Goal: Book appointment/travel/reservation

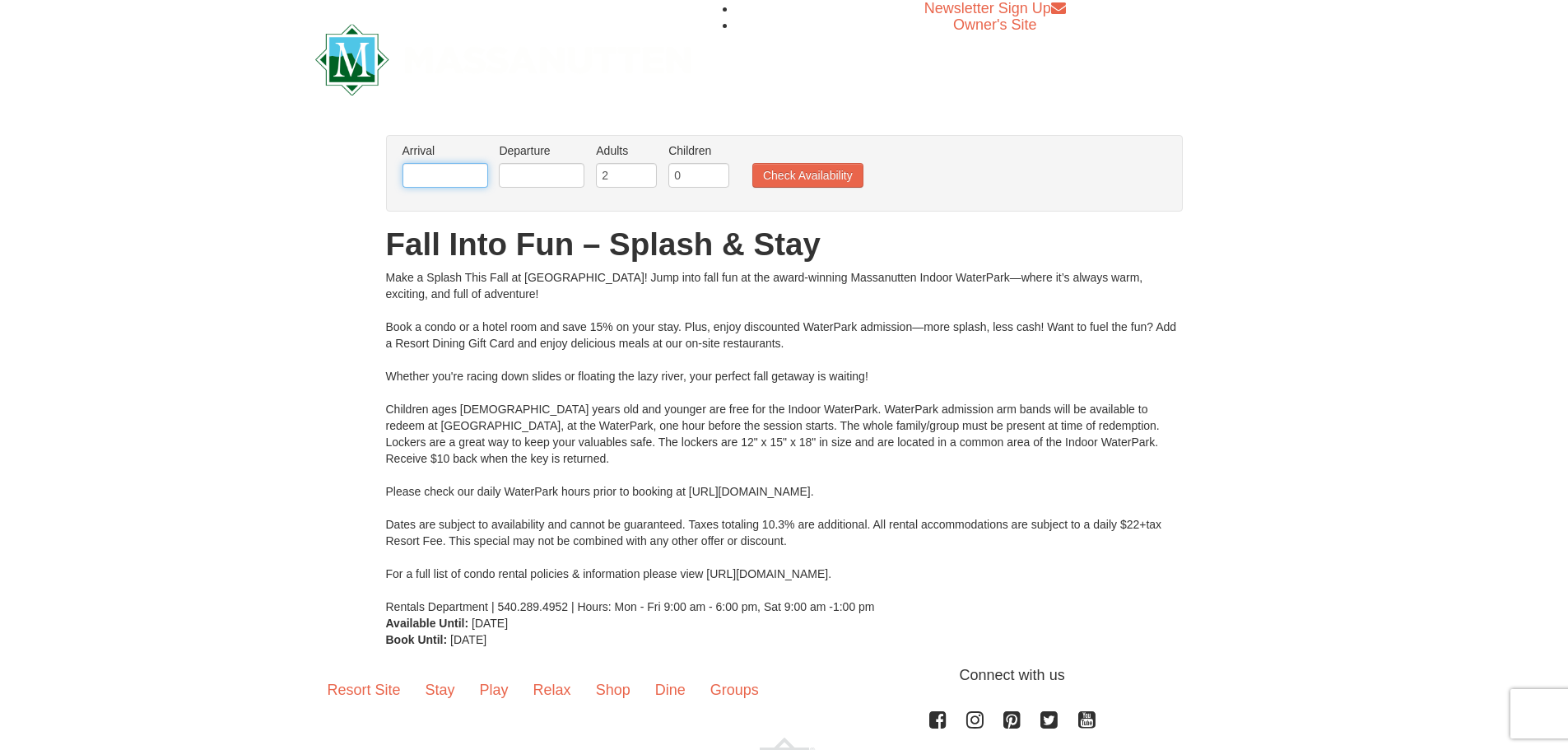
click at [464, 168] on input "text" at bounding box center [446, 175] width 86 height 25
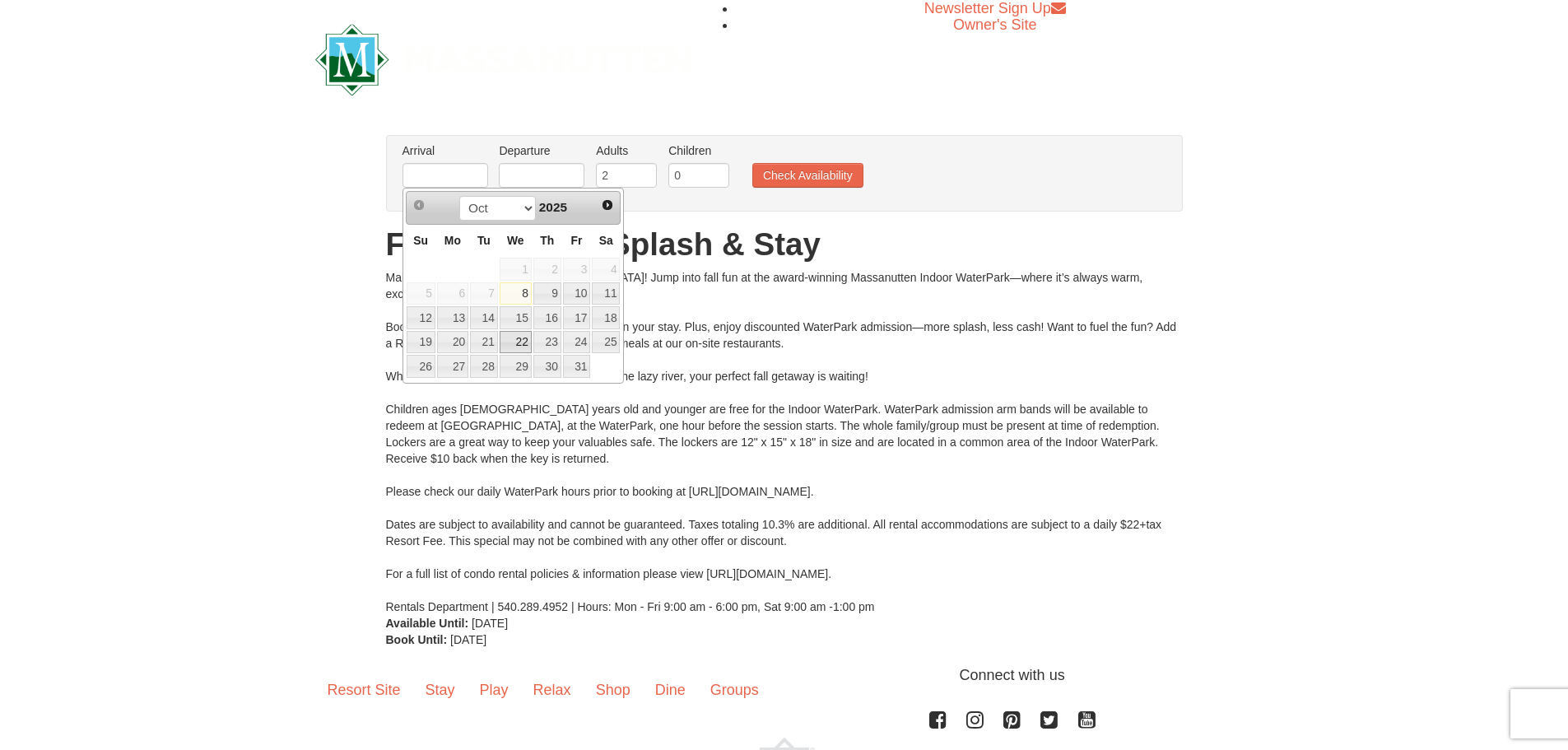
click at [518, 336] on link "22" at bounding box center [516, 342] width 32 height 23
type input "10/22/2025"
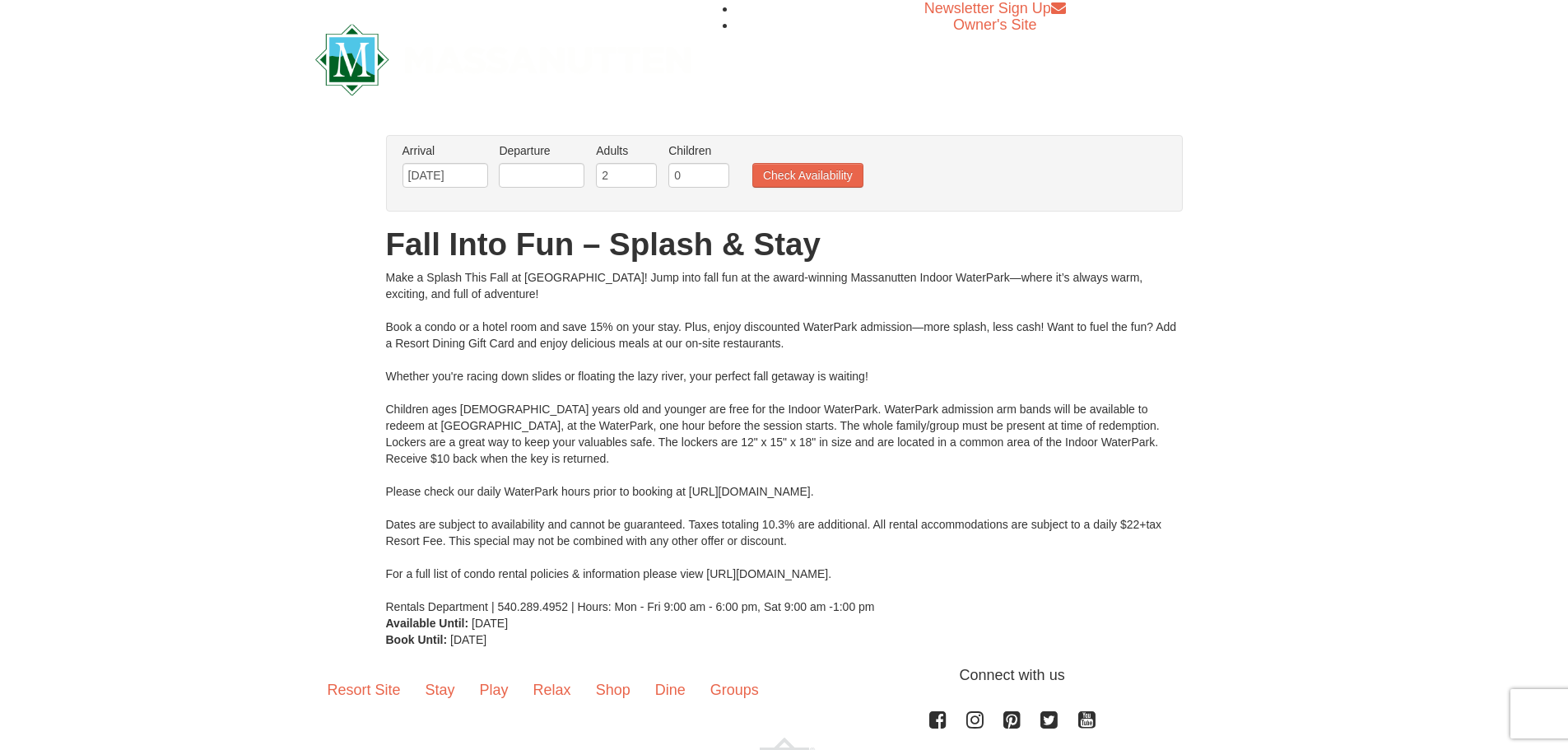
click at [528, 162] on li "Departure Please format dates MM/DD/YYYY Please format dates MM/DD/YYYY" at bounding box center [541, 169] width 94 height 53
click at [527, 172] on input "text" at bounding box center [542, 175] width 86 height 25
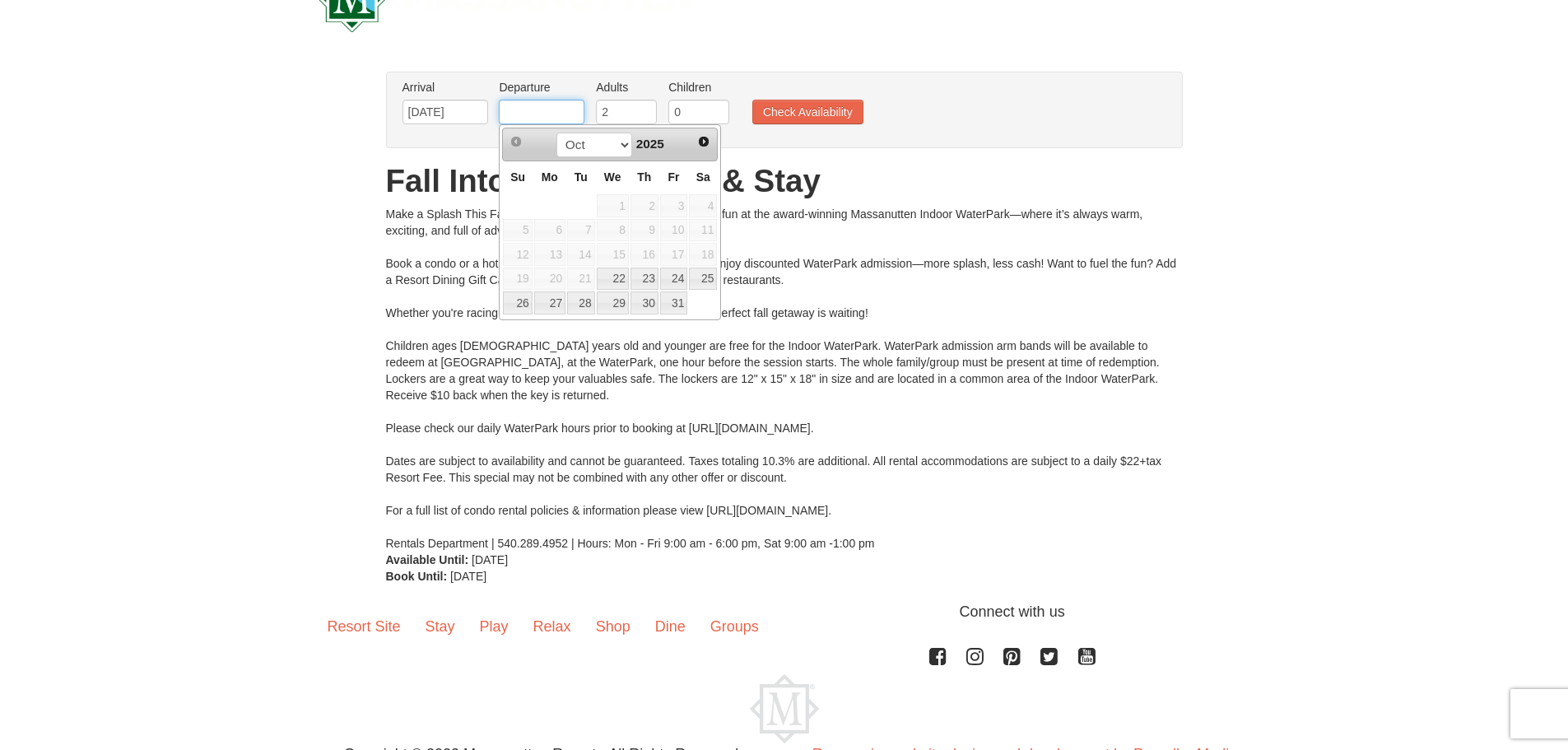
scroll to position [132, 0]
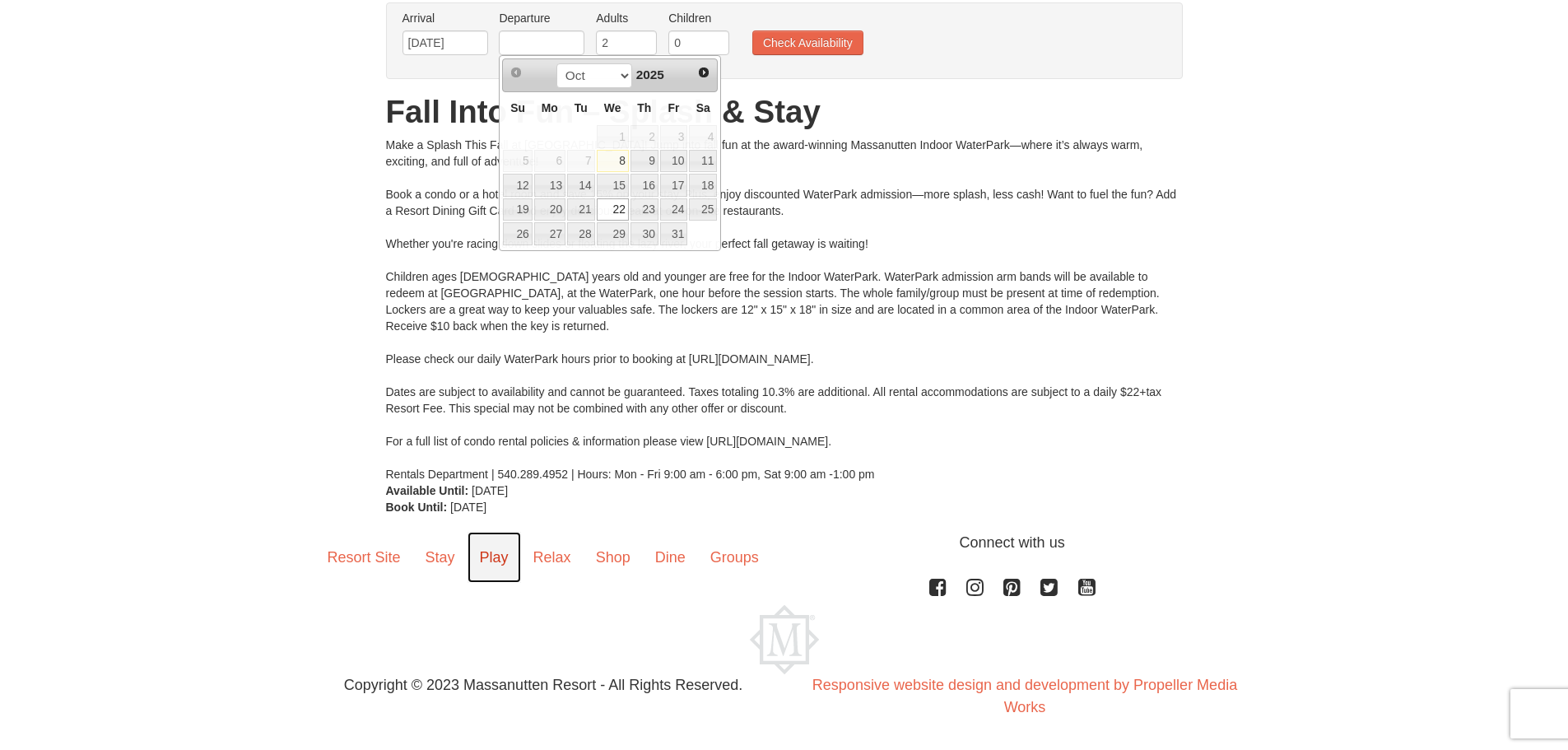
click at [490, 562] on link "Play" at bounding box center [494, 557] width 53 height 51
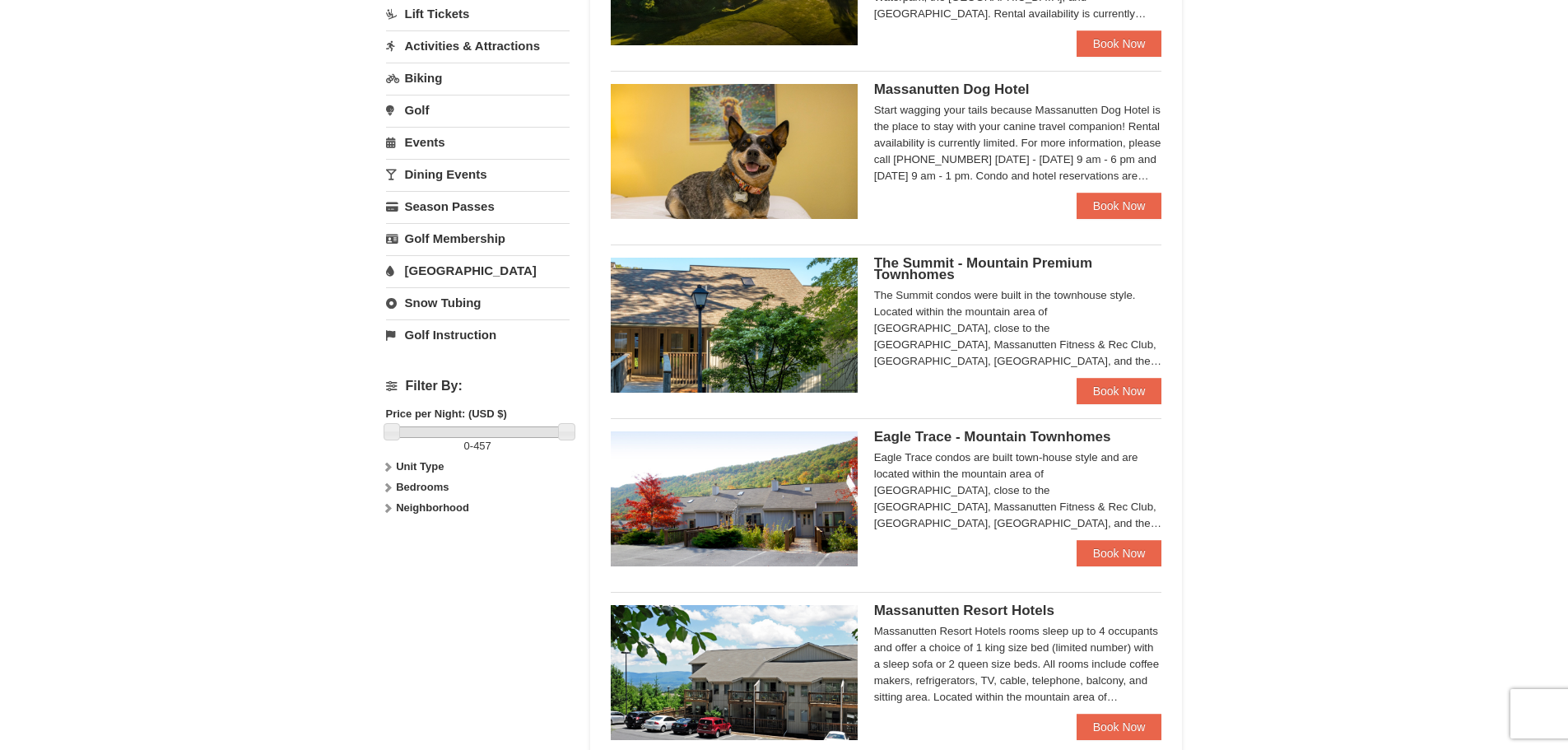
scroll to position [412, 0]
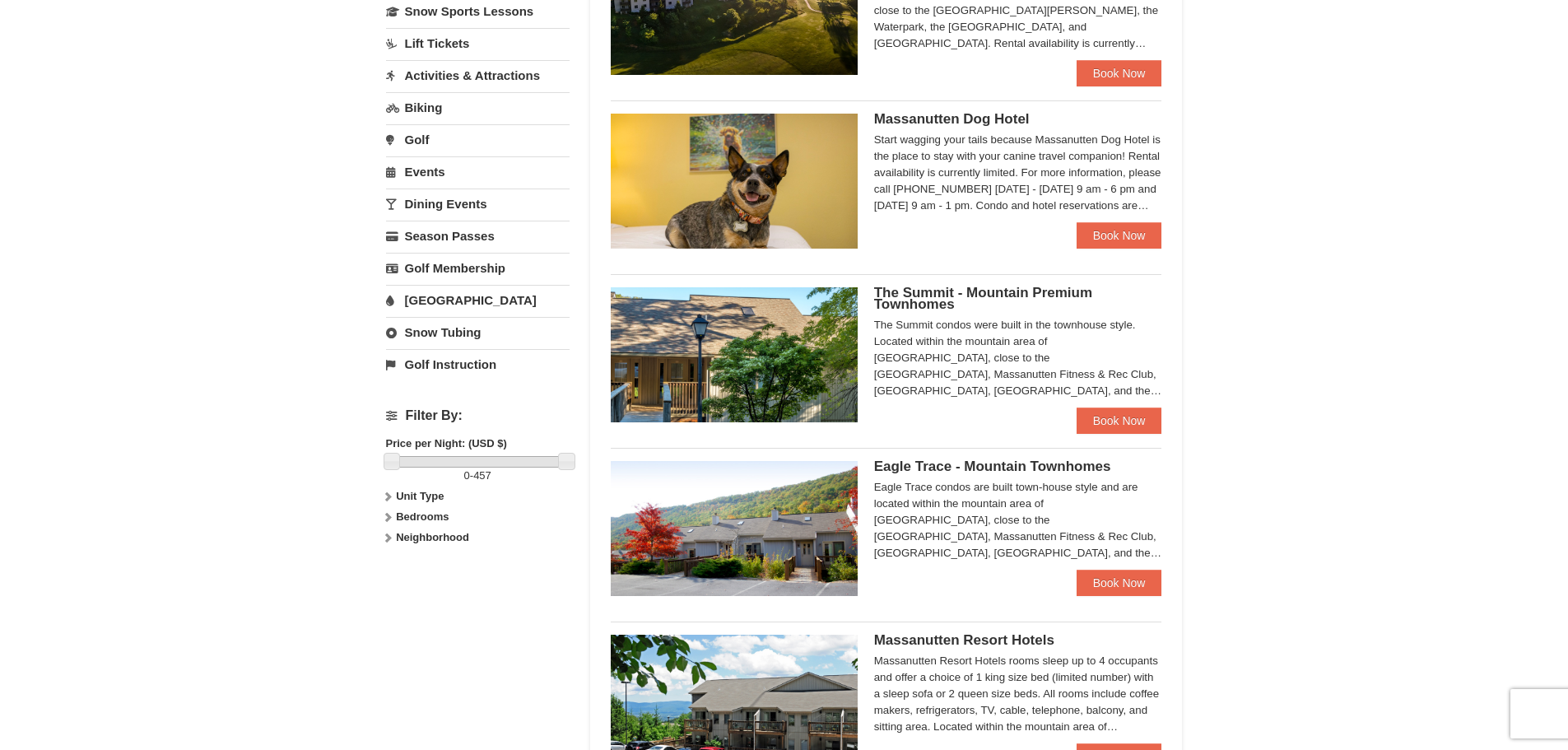
click at [441, 298] on link "[GEOGRAPHIC_DATA]" at bounding box center [478, 300] width 184 height 30
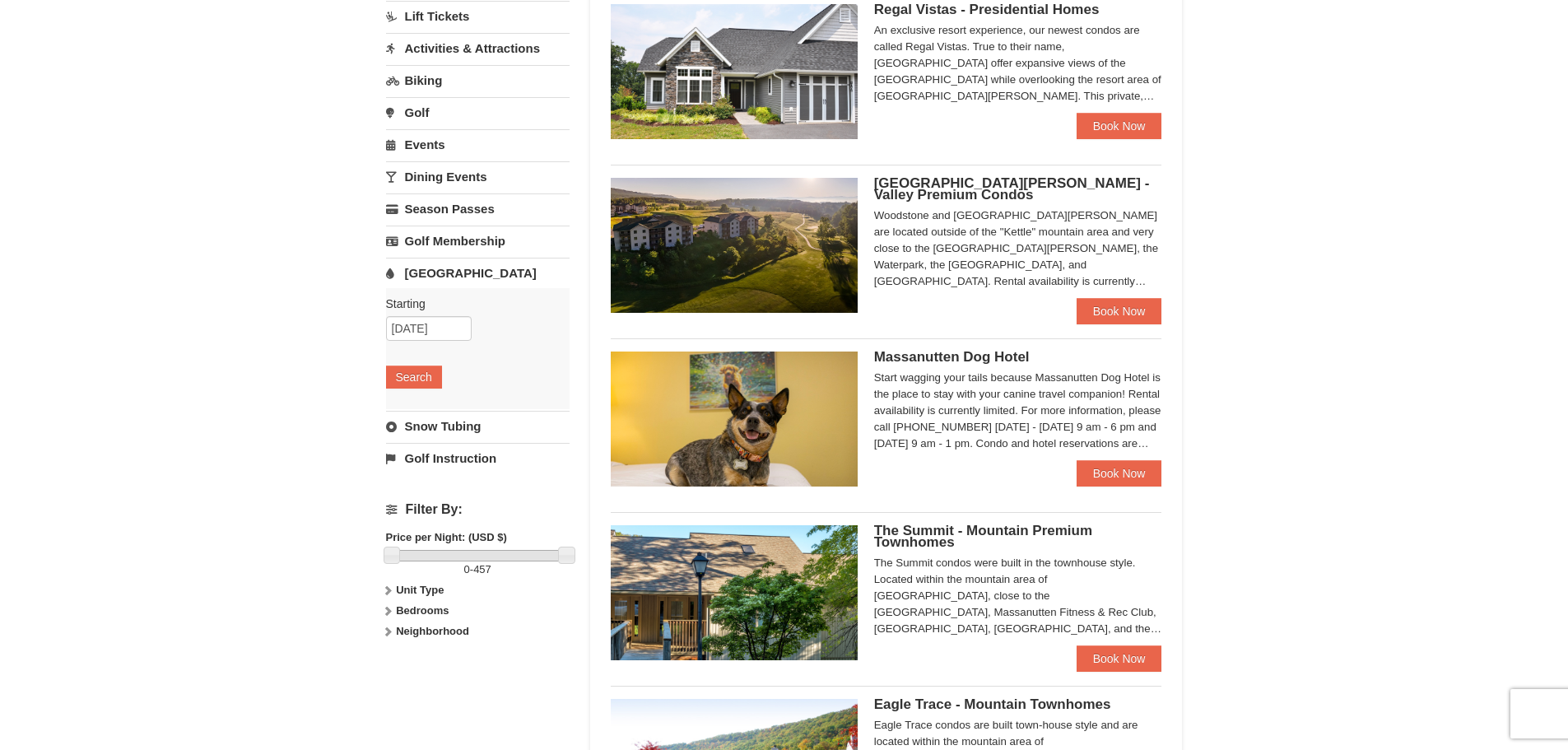
scroll to position [147, 0]
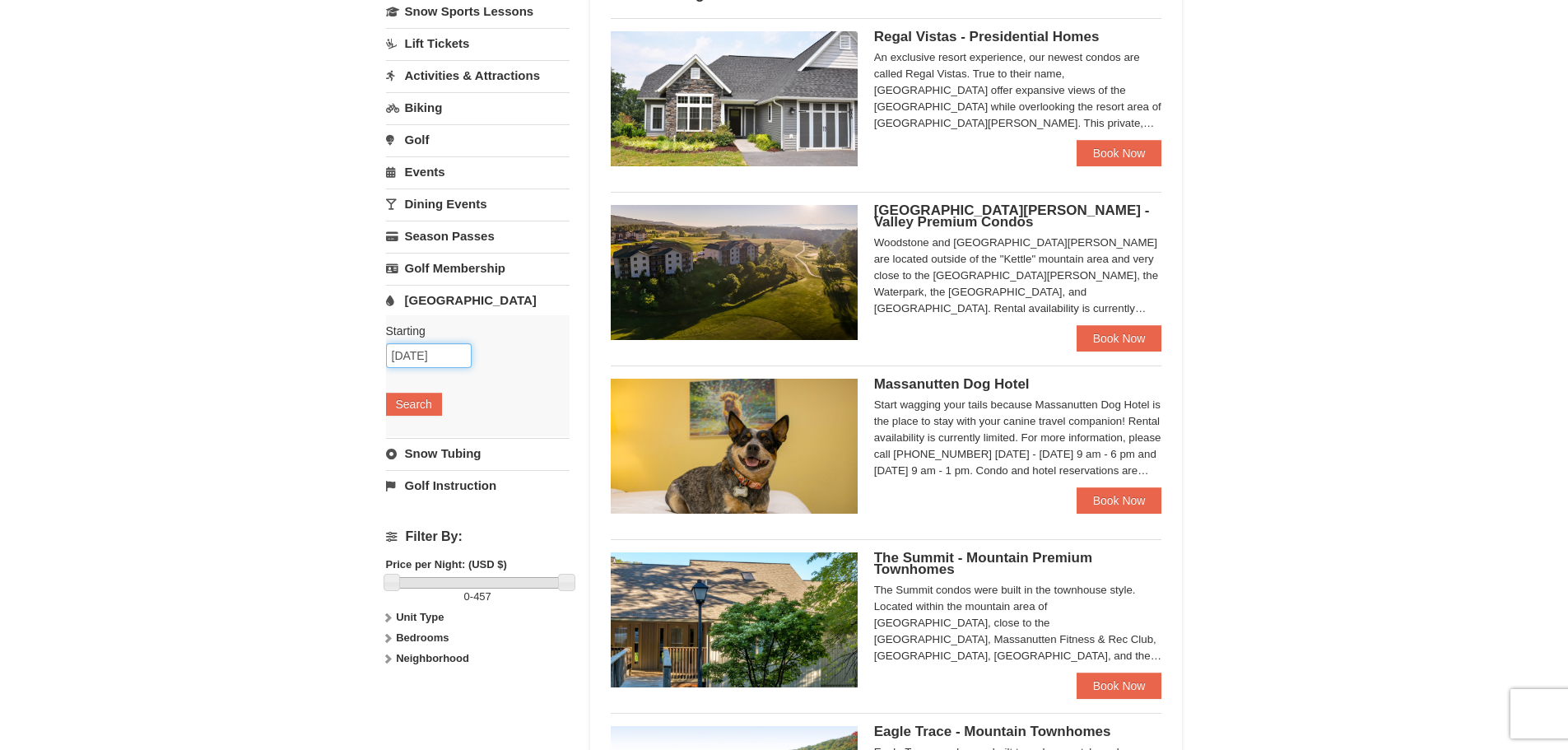
click at [430, 353] on input "10/22/2025" at bounding box center [429, 356] width 86 height 25
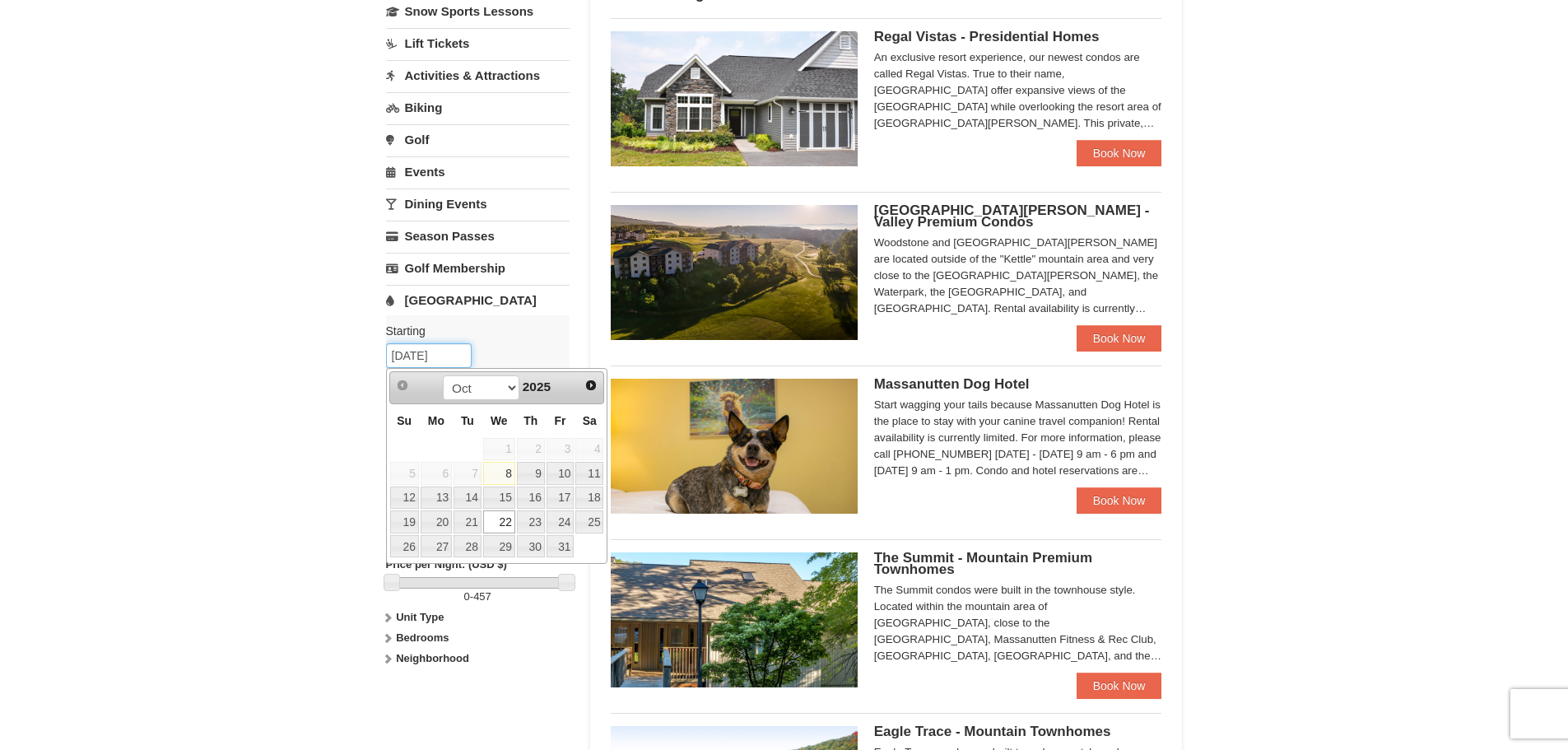
click at [430, 353] on input "10/22/2025" at bounding box center [429, 356] width 86 height 25
click at [544, 353] on div "Starting Please format dates MM/DD/YYYY Please format dates MM/DD/YYYY 10/22/20…" at bounding box center [478, 375] width 184 height 121
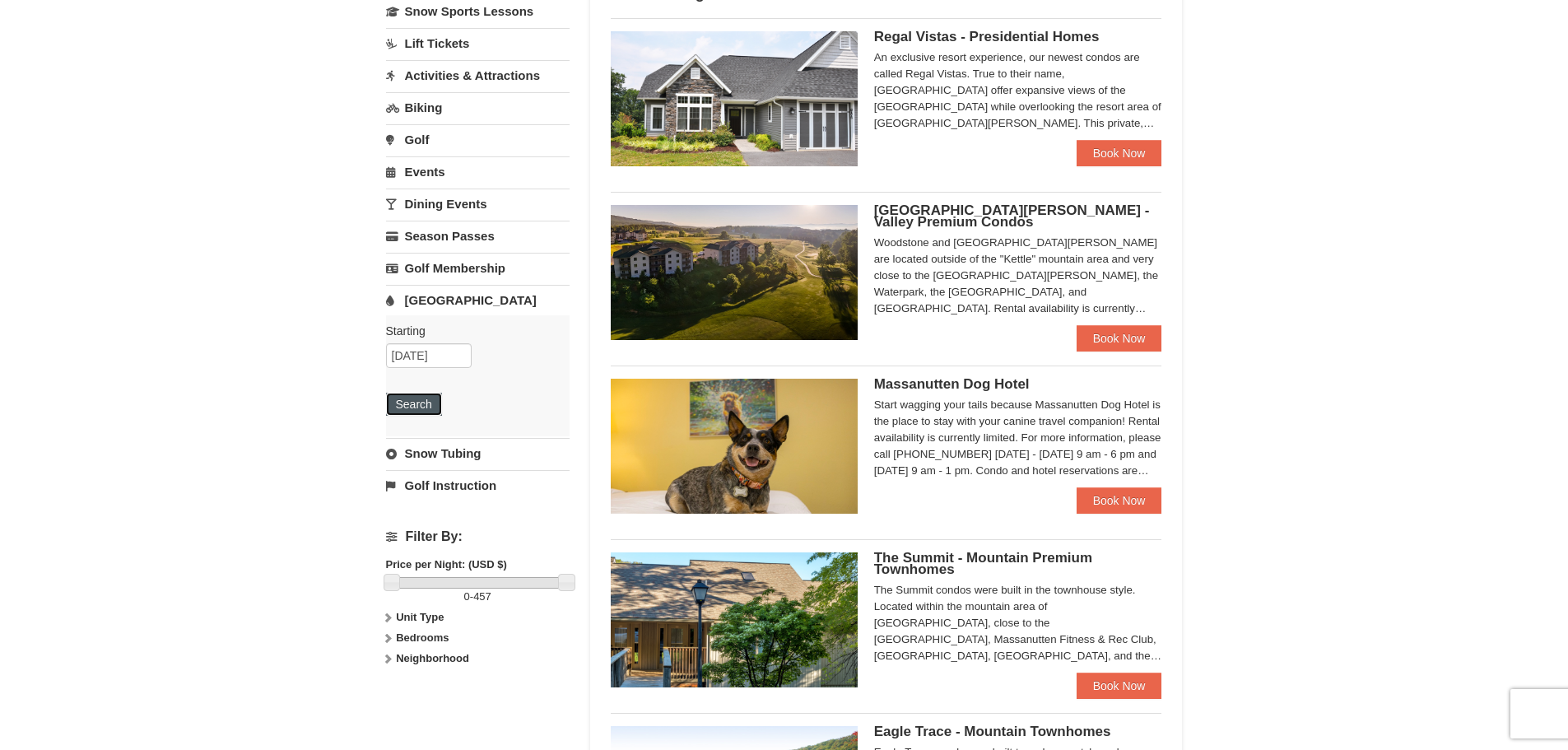
click at [409, 412] on button "Search" at bounding box center [413, 404] width 56 height 23
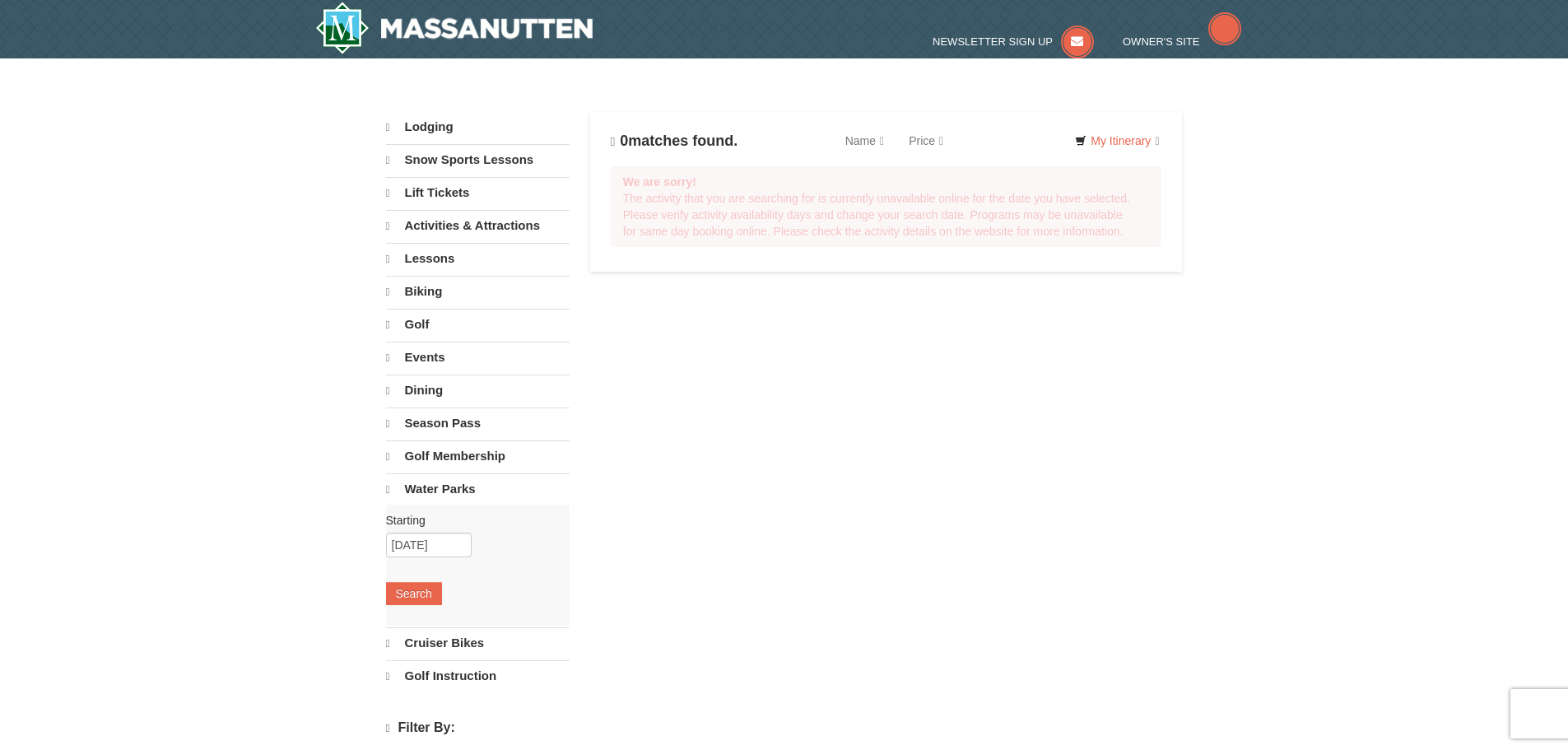
select select "10"
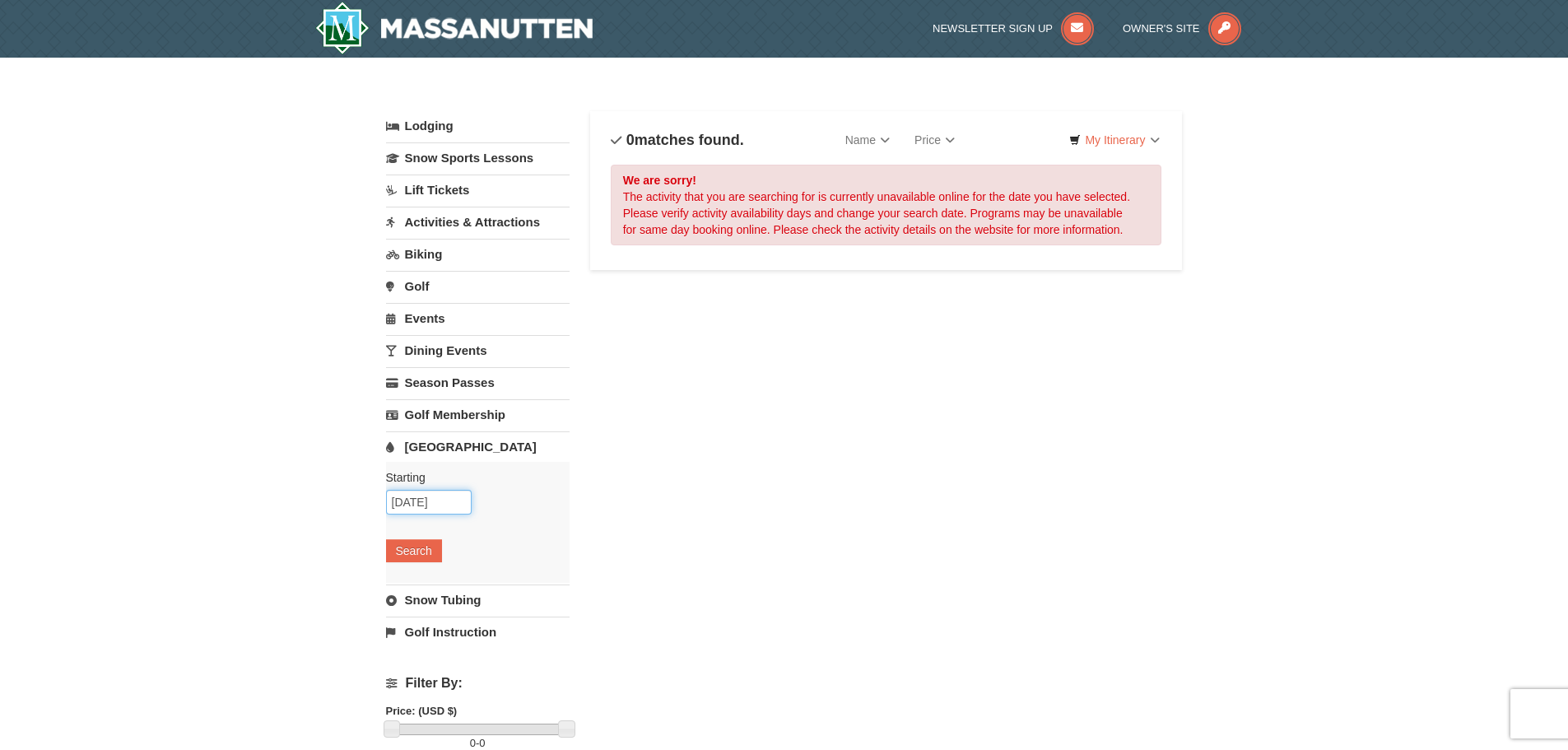
click at [418, 504] on input "10/22/2025" at bounding box center [429, 502] width 86 height 25
type input "[DATE]"
click at [408, 551] on button "Search" at bounding box center [413, 551] width 56 height 23
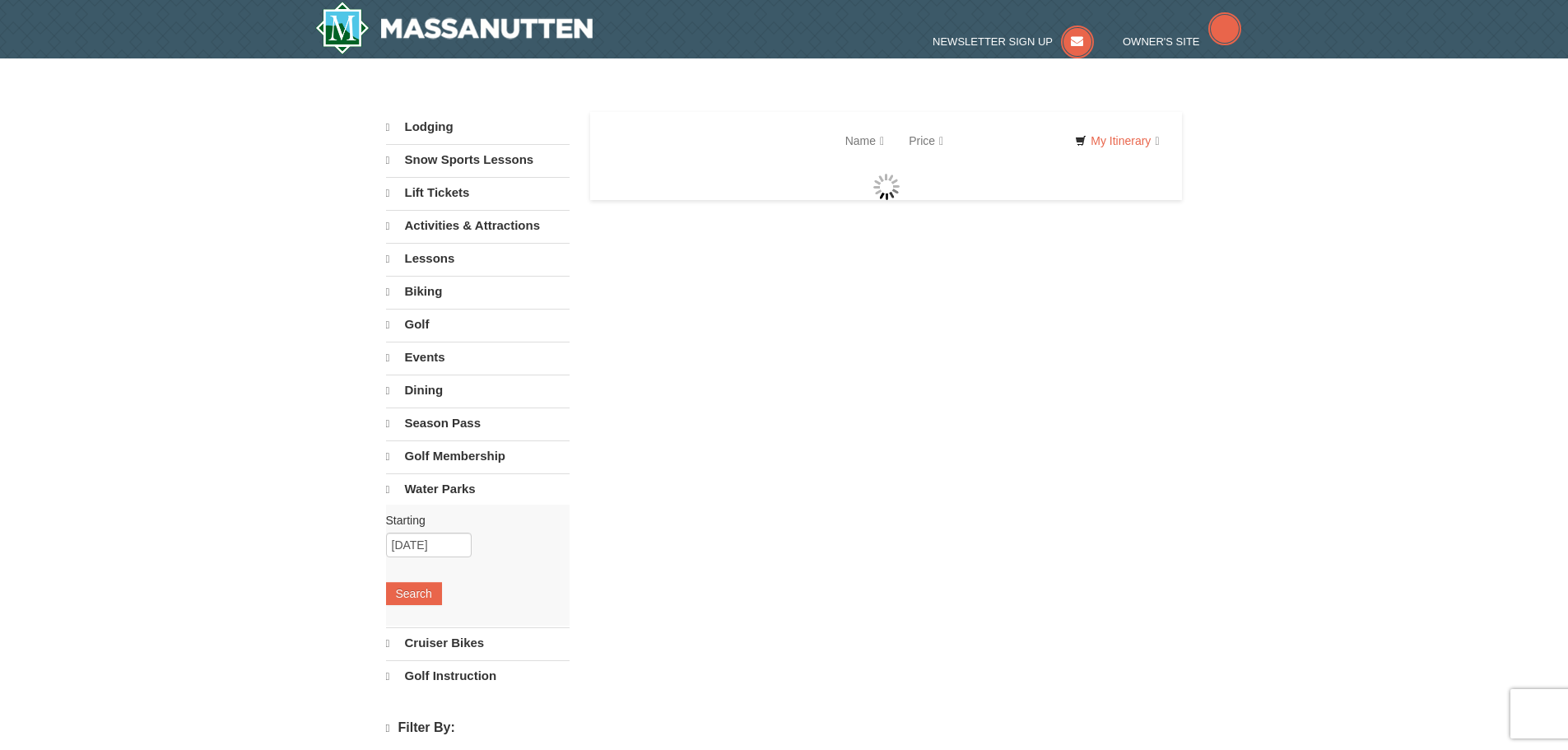
select select "10"
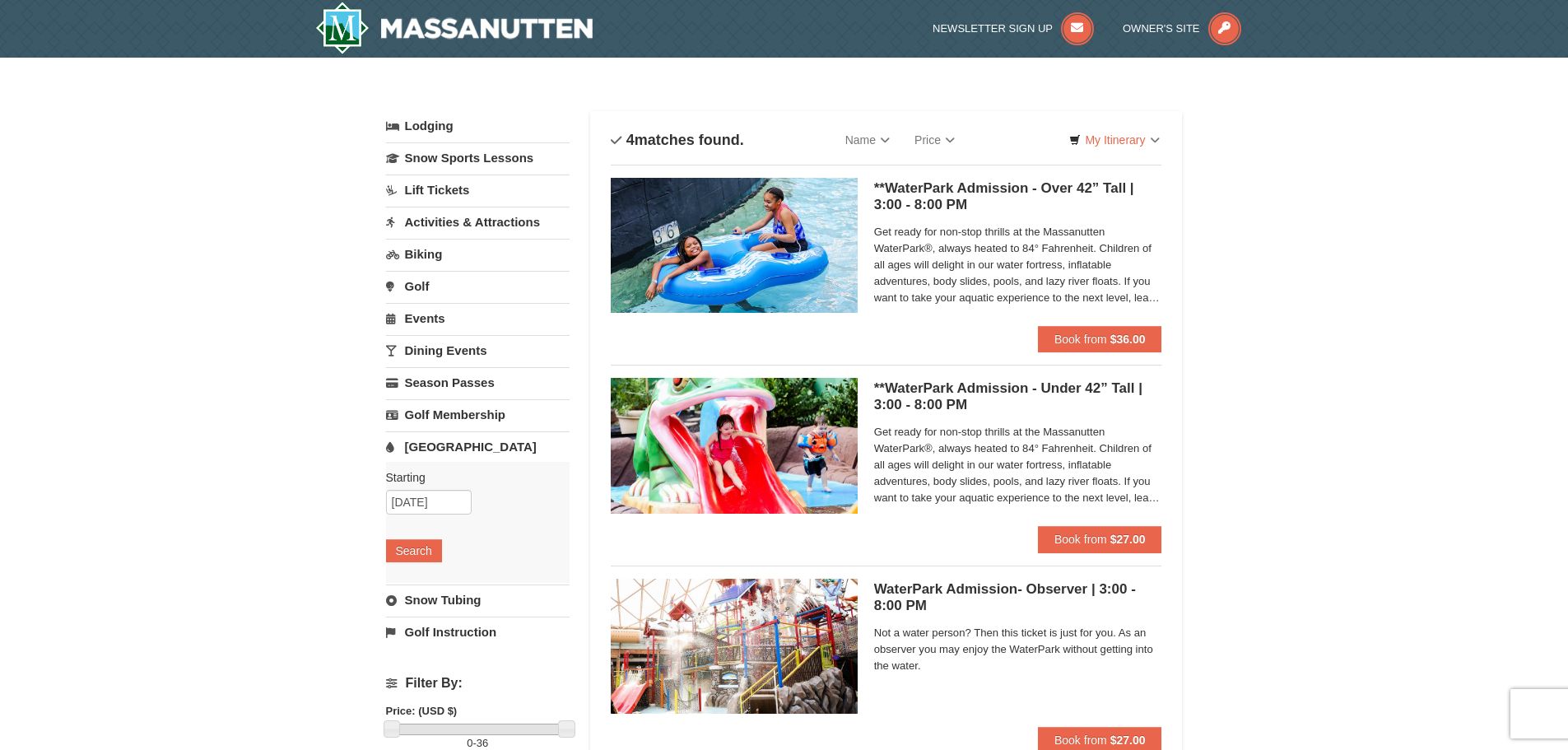
click at [917, 196] on h5 "**WaterPark Admission - Over 42” Tall | 3:00 - 8:00 PM Massanutten Indoor/Outdo…" at bounding box center [1018, 197] width 288 height 33
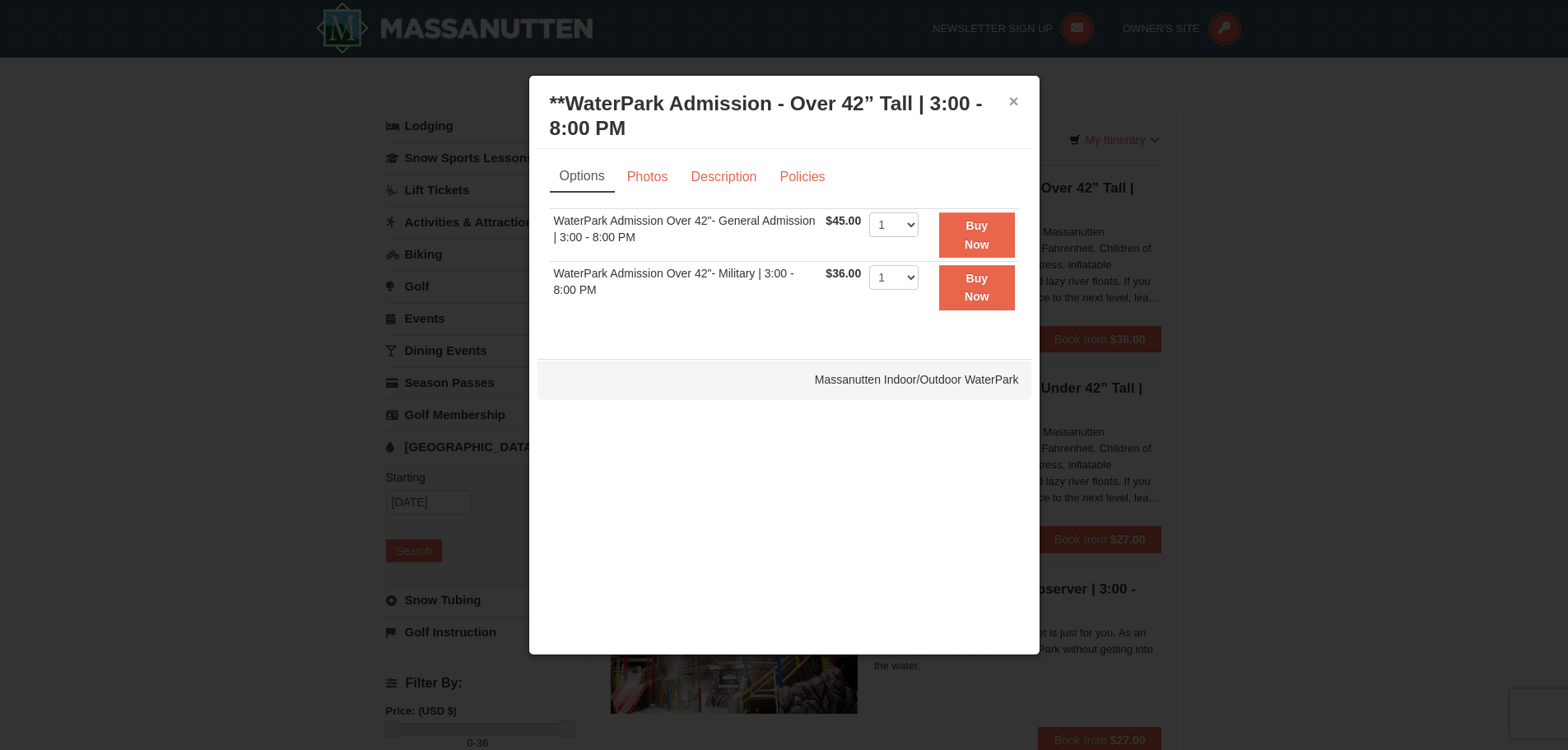
click at [1016, 95] on button "×" at bounding box center [1014, 101] width 9 height 16
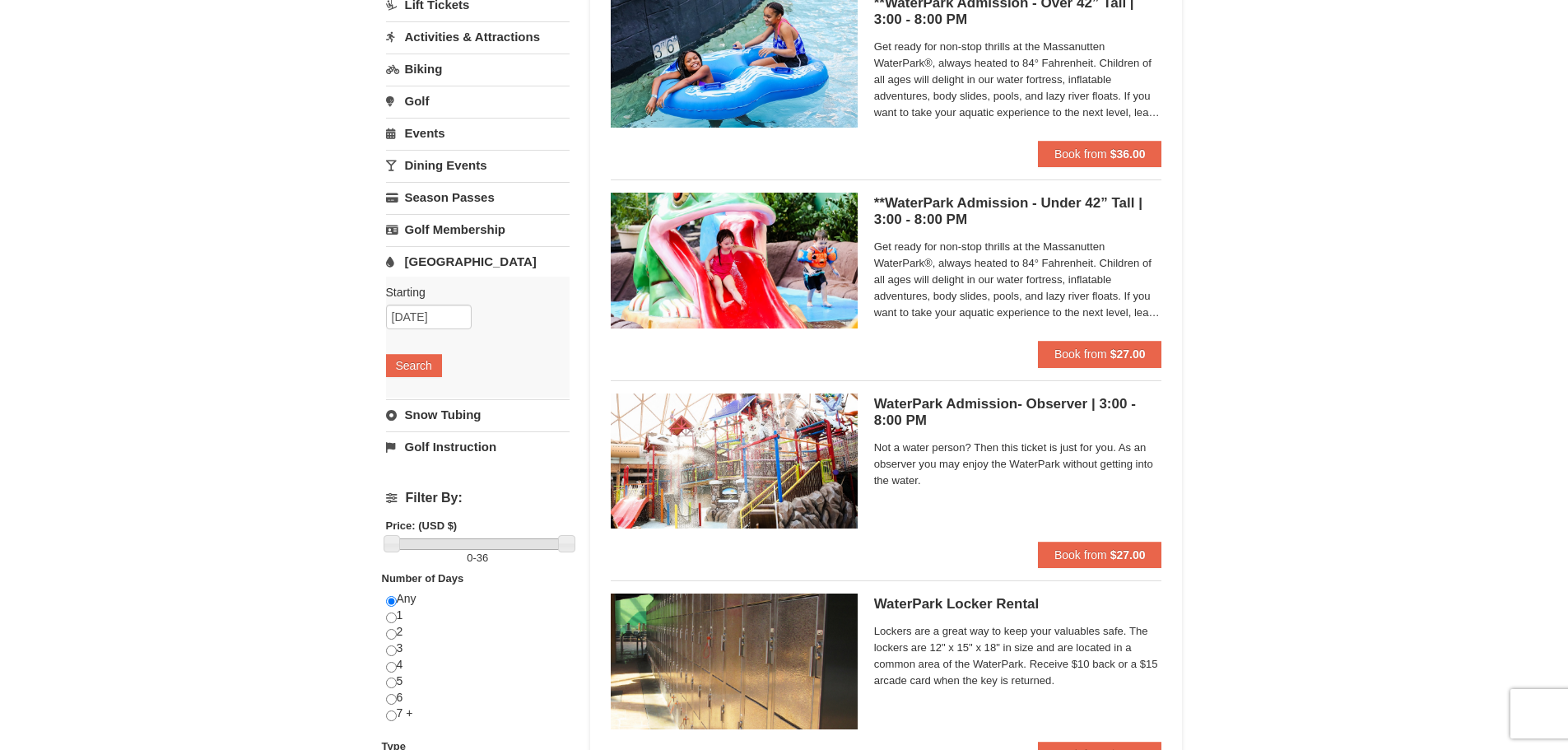
scroll to position [247, 0]
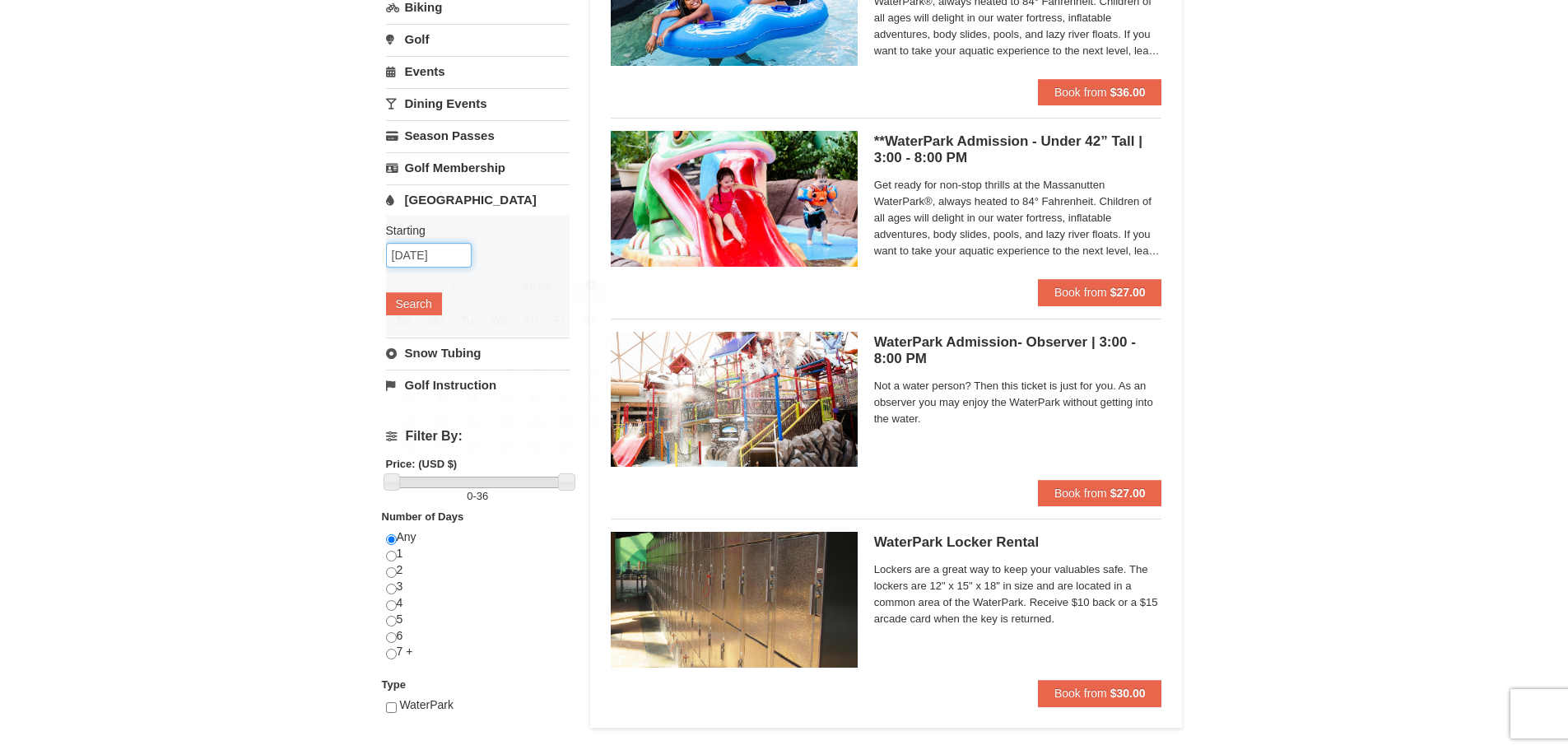
click at [439, 256] on input "[DATE]" at bounding box center [429, 255] width 86 height 25
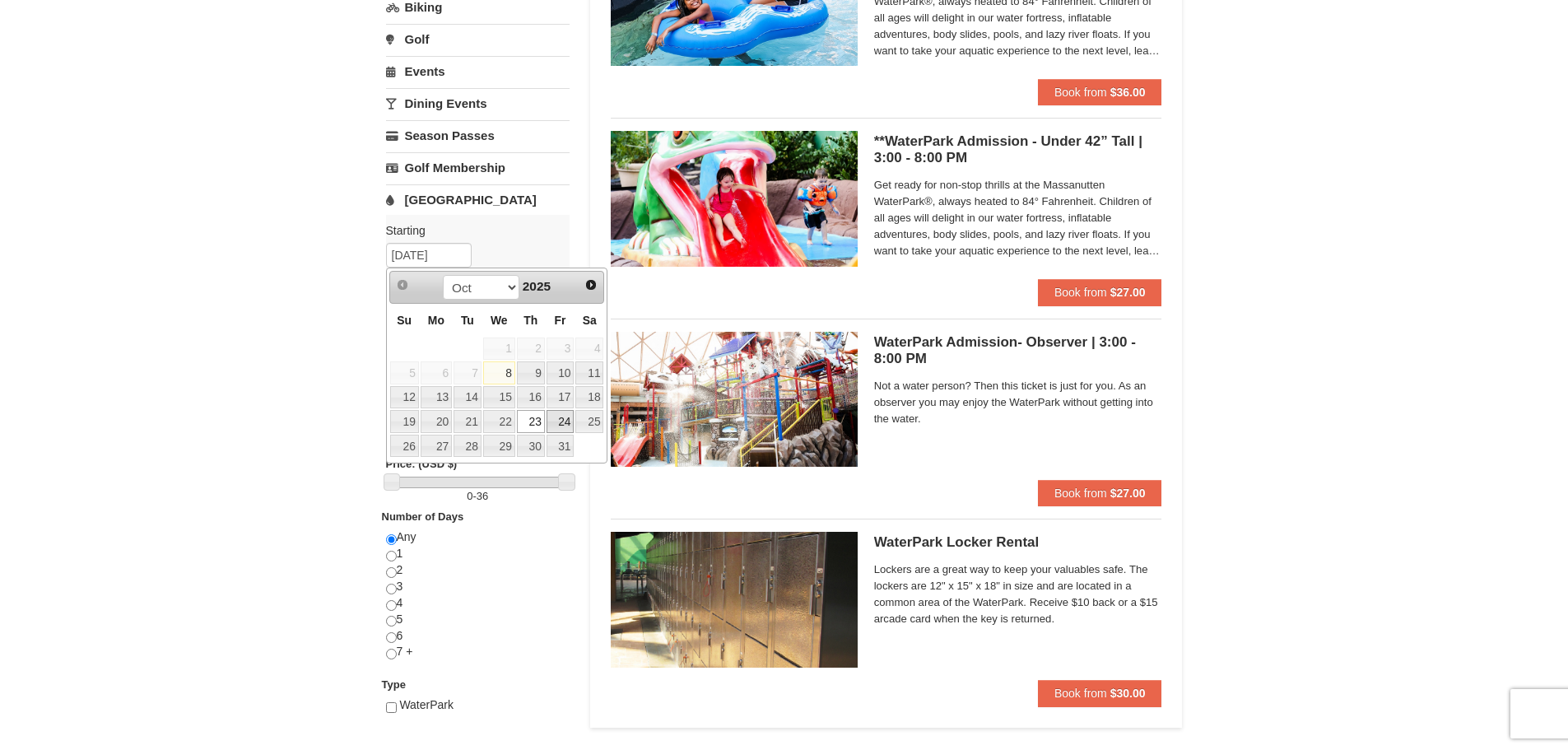
click at [558, 423] on link "24" at bounding box center [560, 421] width 28 height 23
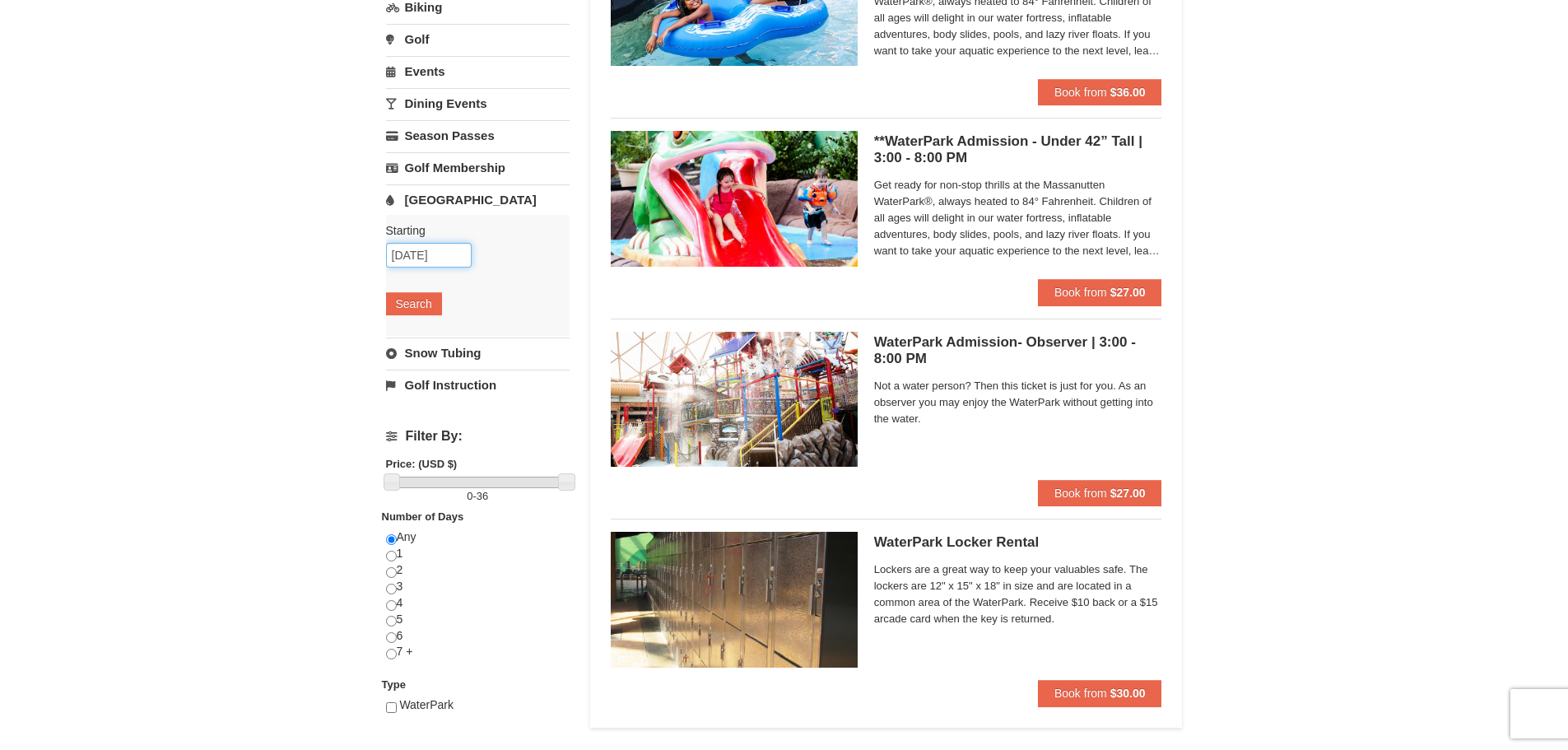
click at [450, 256] on input "[DATE]" at bounding box center [429, 255] width 86 height 25
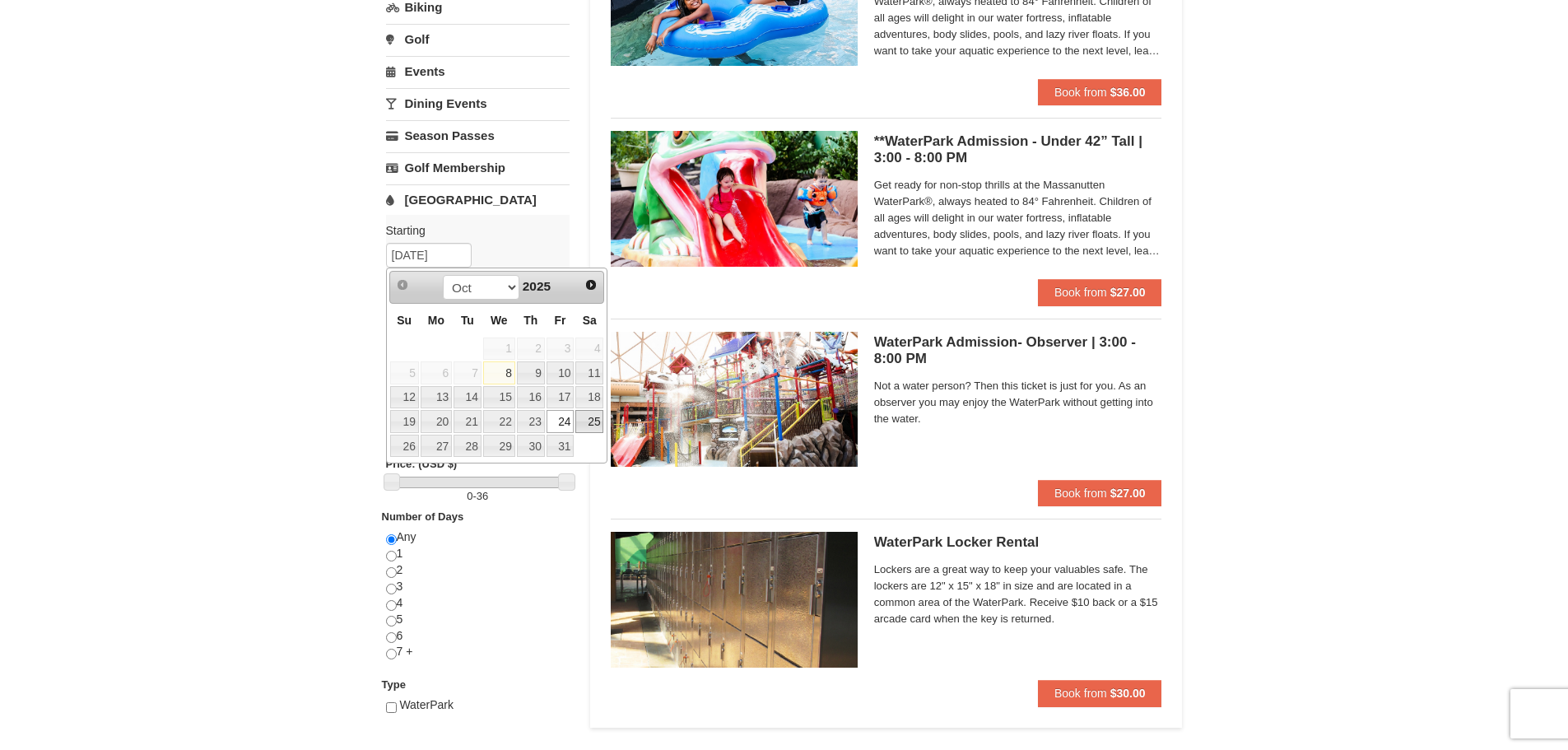
click at [600, 422] on link "25" at bounding box center [589, 421] width 28 height 23
type input "[DATE]"
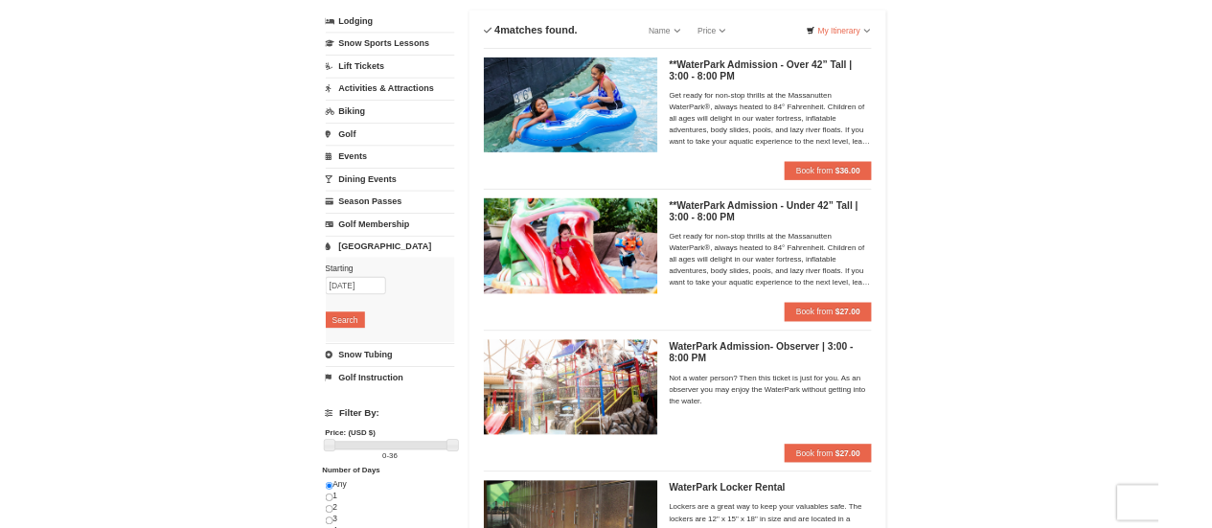
scroll to position [0, 0]
